Goal: Task Accomplishment & Management: Manage account settings

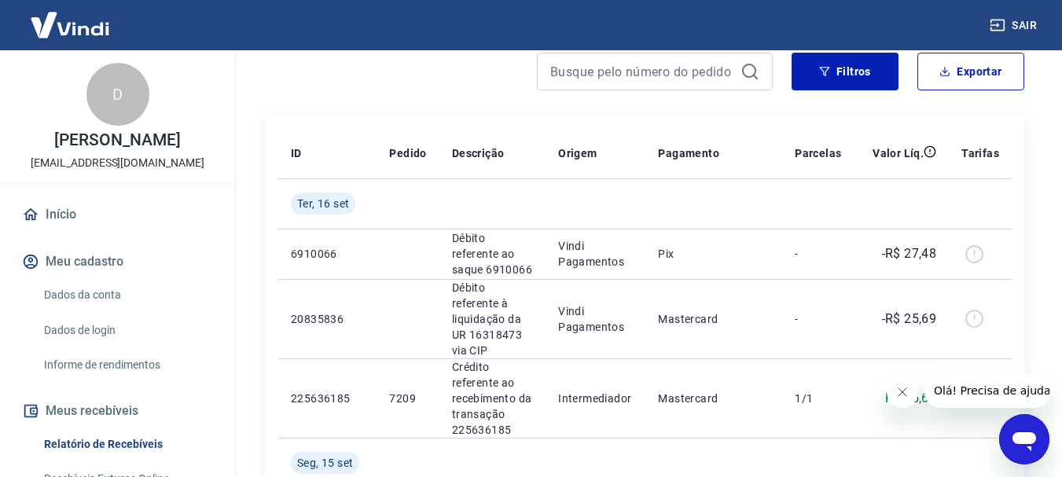
scroll to position [343, 0]
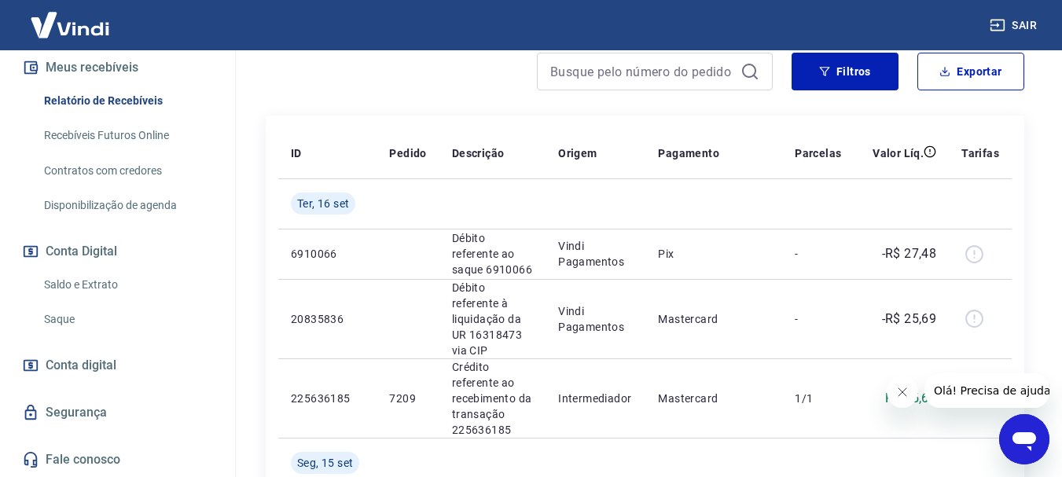
click at [69, 327] on link "Saque" at bounding box center [127, 319] width 178 height 32
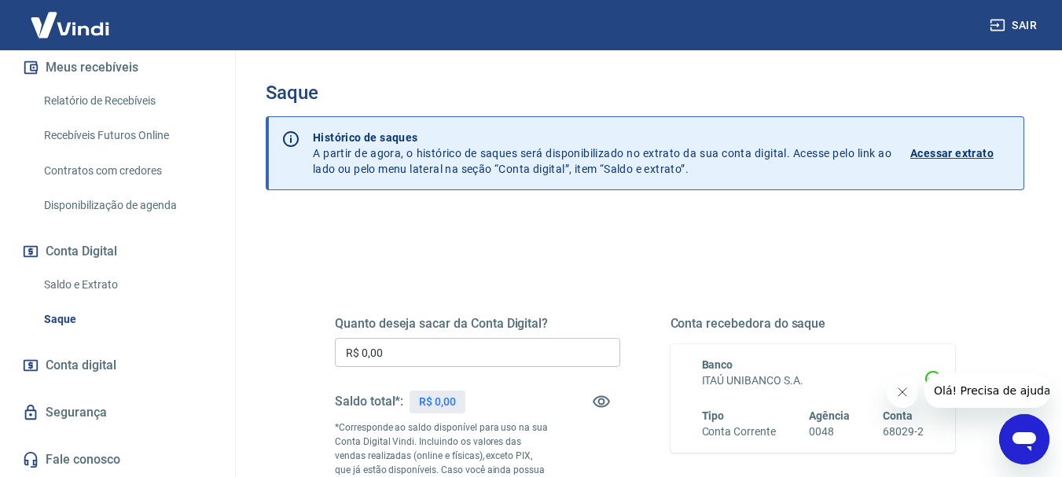
click at [443, 348] on input "R$ 0,00" at bounding box center [477, 352] width 285 height 29
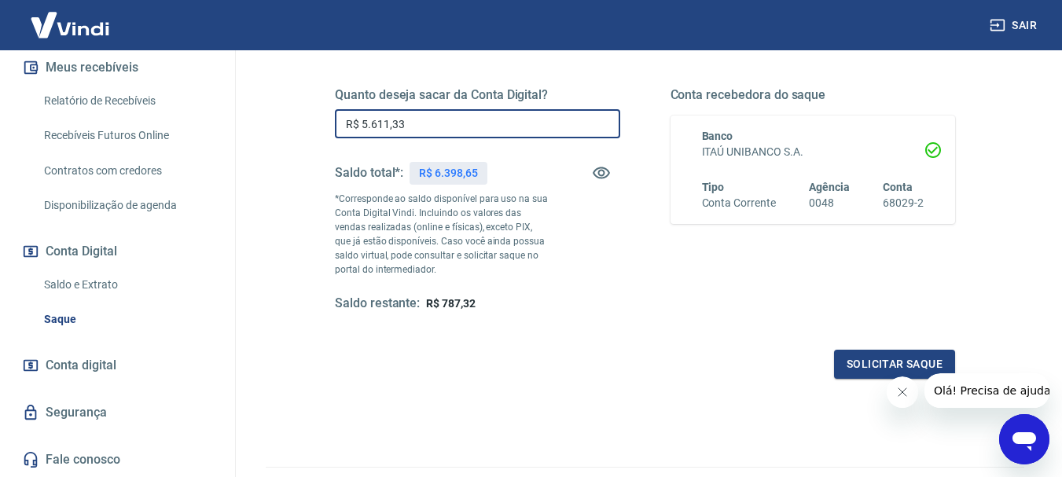
scroll to position [236, 0]
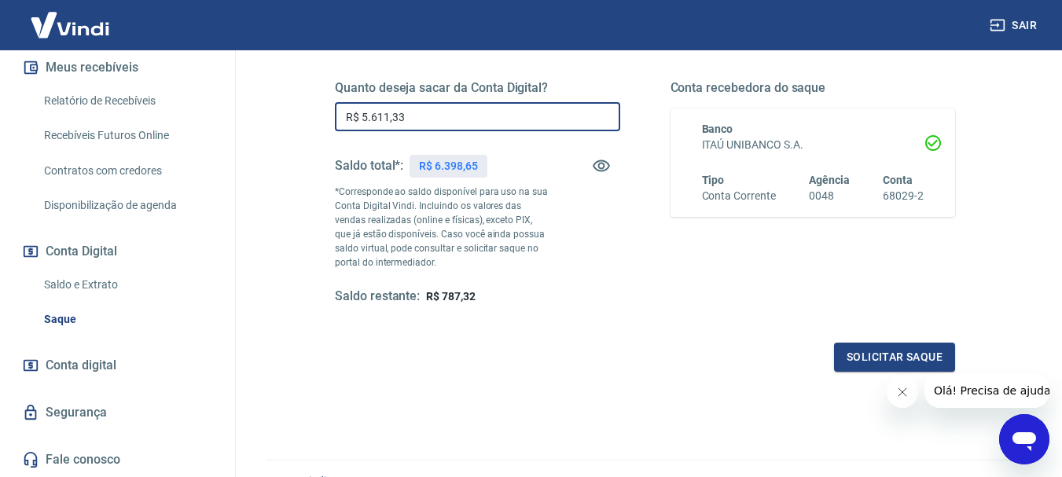
type input "R$ 5.611,33"
click at [909, 387] on button "Fechar mensagem da empresa" at bounding box center [901, 391] width 31 height 31
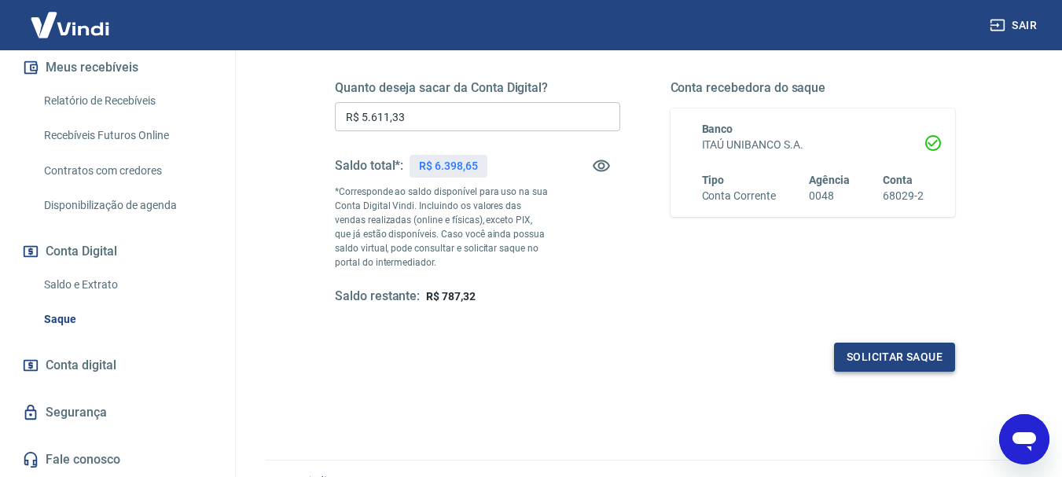
click at [898, 362] on button "Solicitar saque" at bounding box center [894, 357] width 121 height 29
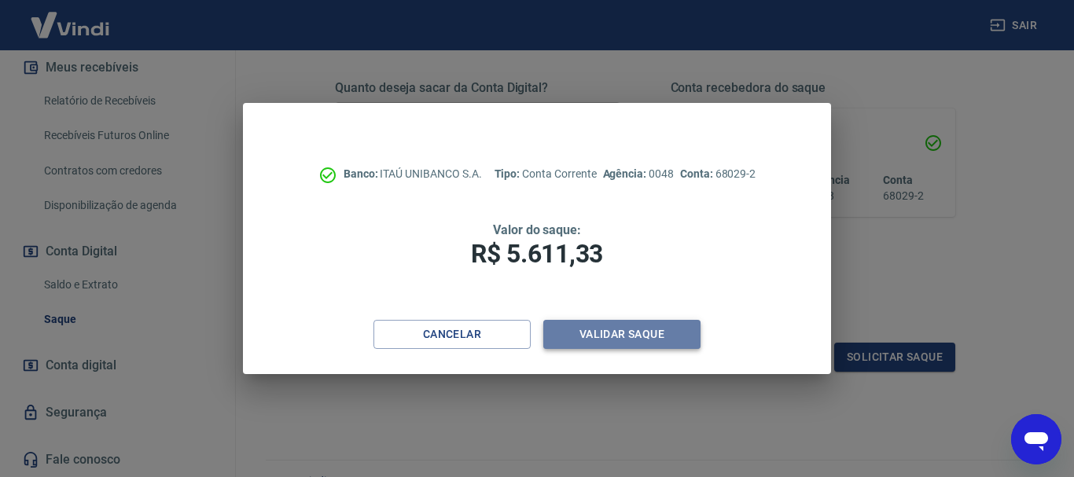
click at [634, 336] on button "Validar saque" at bounding box center [621, 334] width 157 height 29
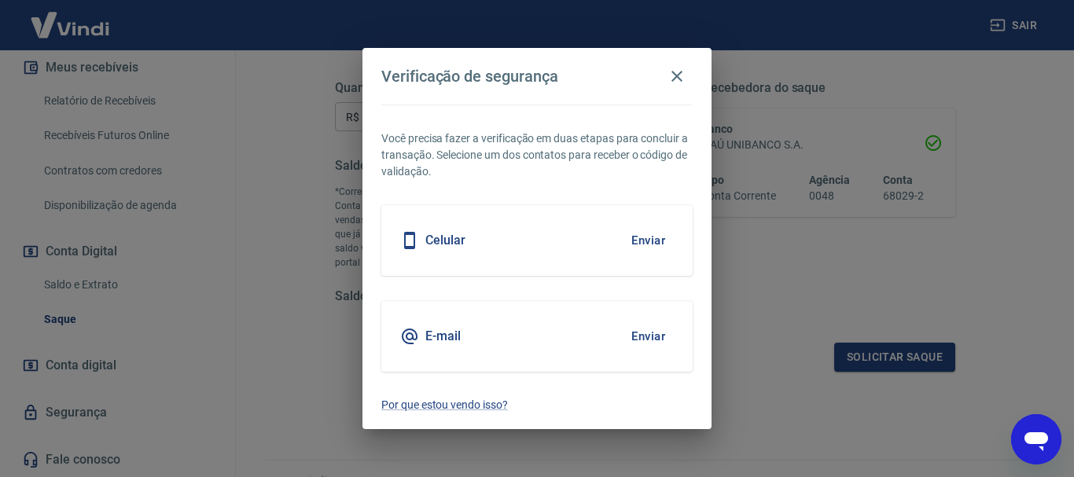
click at [507, 230] on div "Celular Enviar" at bounding box center [536, 240] width 311 height 71
click at [643, 240] on button "Enviar" at bounding box center [647, 240] width 51 height 33
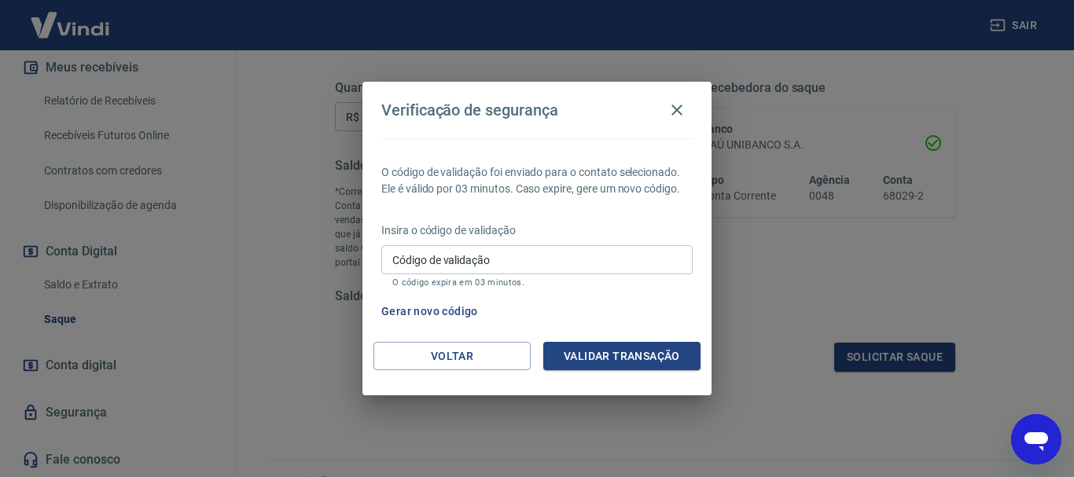
click at [454, 309] on button "Gerar novo código" at bounding box center [429, 311] width 109 height 29
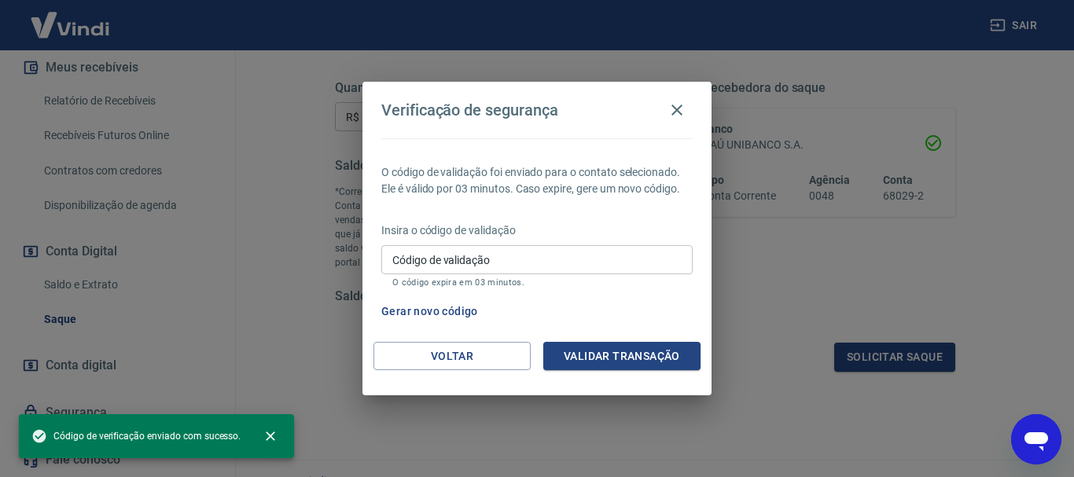
click at [185, 444] on div "Código de verificação enviado com sucesso." at bounding box center [135, 436] width 209 height 28
drag, startPoint x: 184, startPoint y: 439, endPoint x: 193, endPoint y: 438, distance: 9.6
click at [183, 439] on span "Código de verificação enviado com sucesso." at bounding box center [135, 436] width 209 height 16
drag, startPoint x: 566, startPoint y: 193, endPoint x: 529, endPoint y: 200, distance: 37.6
click at [529, 200] on div "O código de validação foi enviado para o contato selecionado. Ele é válido por …" at bounding box center [536, 240] width 349 height 204
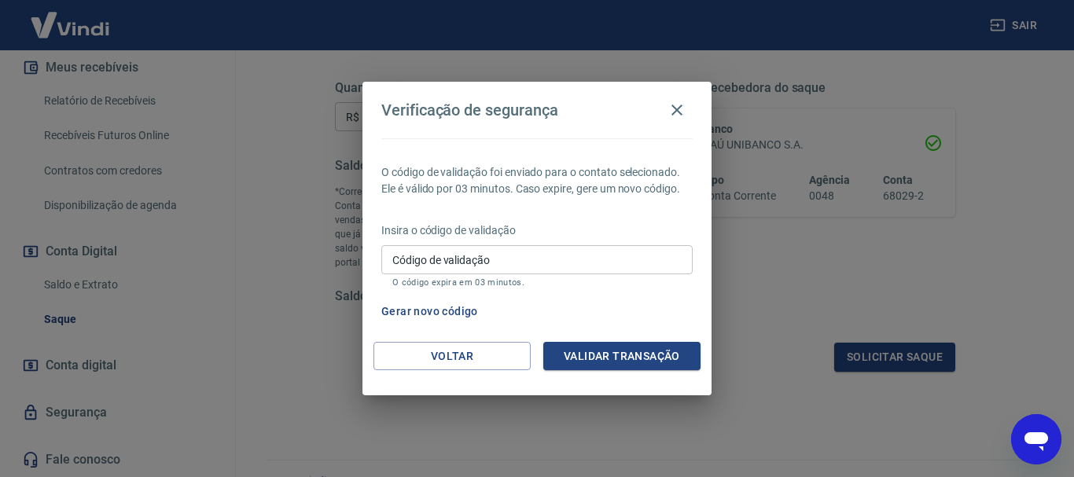
click at [549, 219] on div "O código de validação foi enviado para o contato selecionado. Ele é válido por …" at bounding box center [536, 240] width 349 height 204
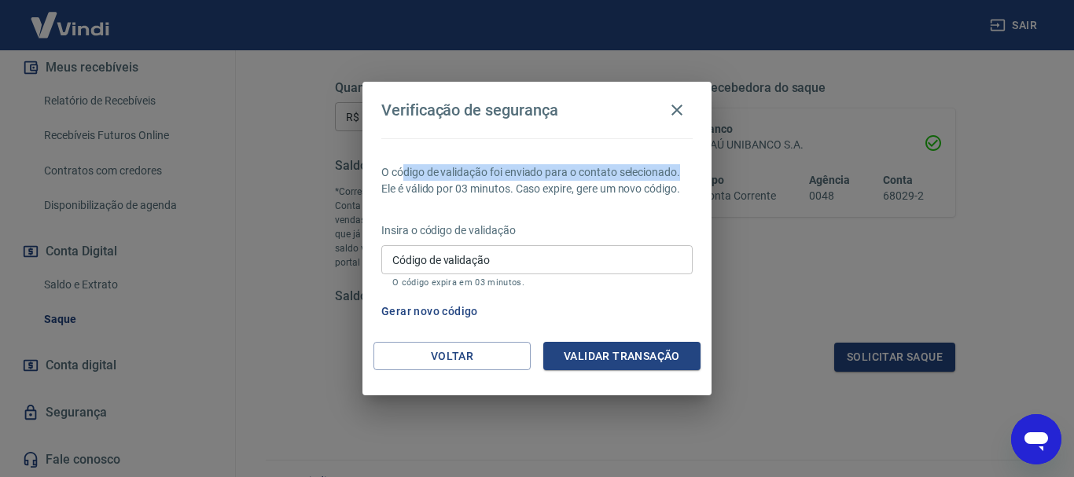
drag, startPoint x: 457, startPoint y: 170, endPoint x: 688, endPoint y: 180, distance: 231.3
click at [688, 180] on p "O código de validação foi enviado para o contato selecionado. Ele é válido por …" at bounding box center [536, 180] width 311 height 33
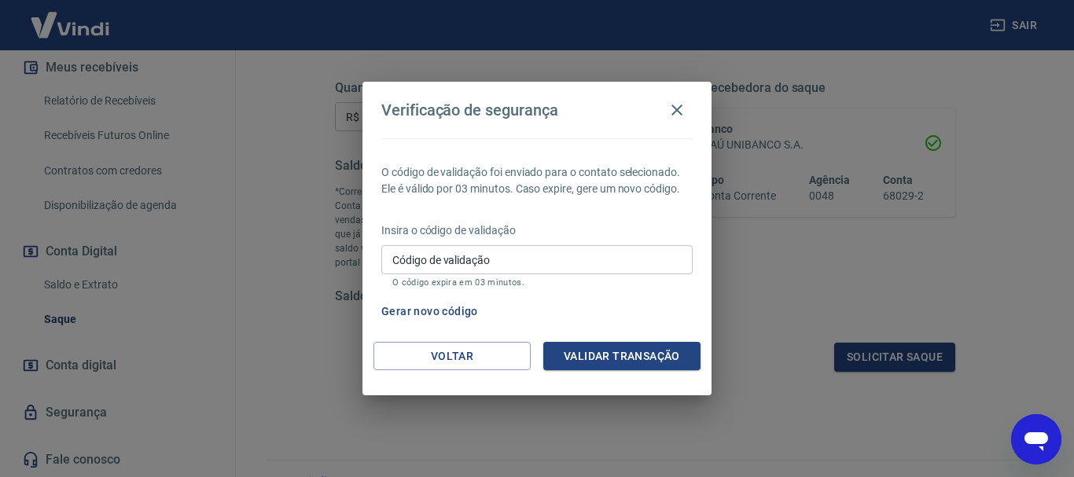
click at [670, 222] on p "Insira o código de validação" at bounding box center [536, 230] width 311 height 17
click at [678, 106] on icon "button" at bounding box center [676, 110] width 19 height 19
